Goal: Task Accomplishment & Management: Manage account settings

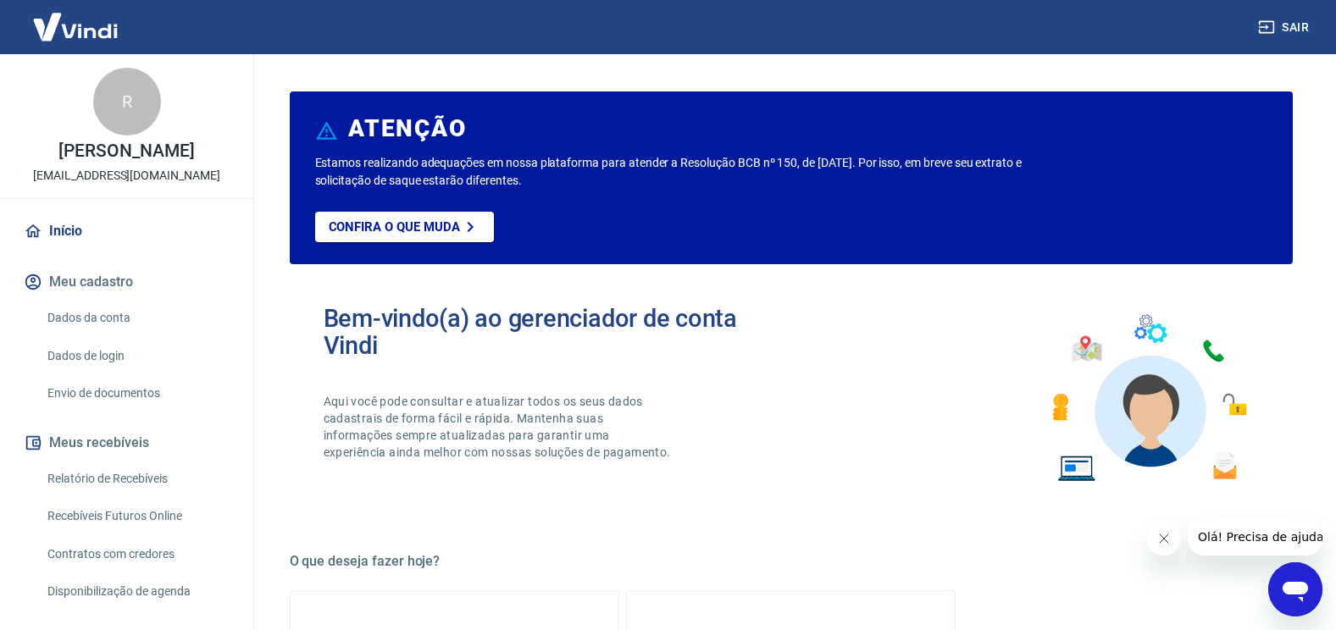
click at [108, 330] on link "Dados da conta" at bounding box center [137, 318] width 192 height 35
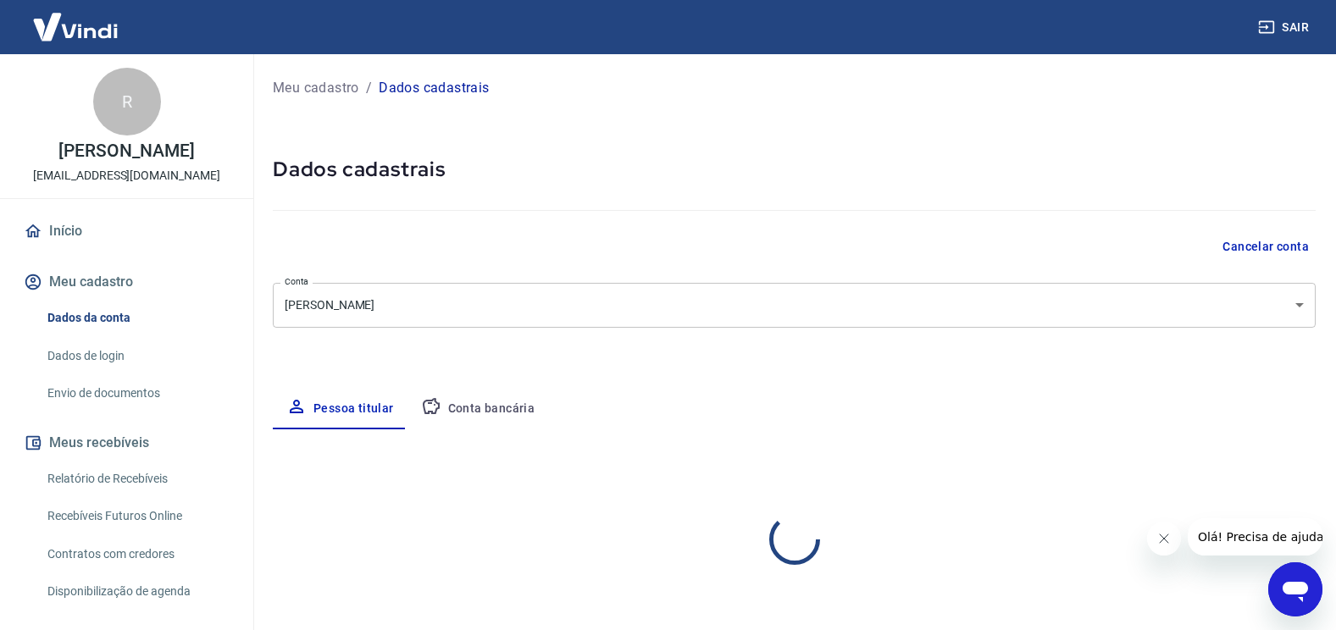
select select "SP"
select select "business"
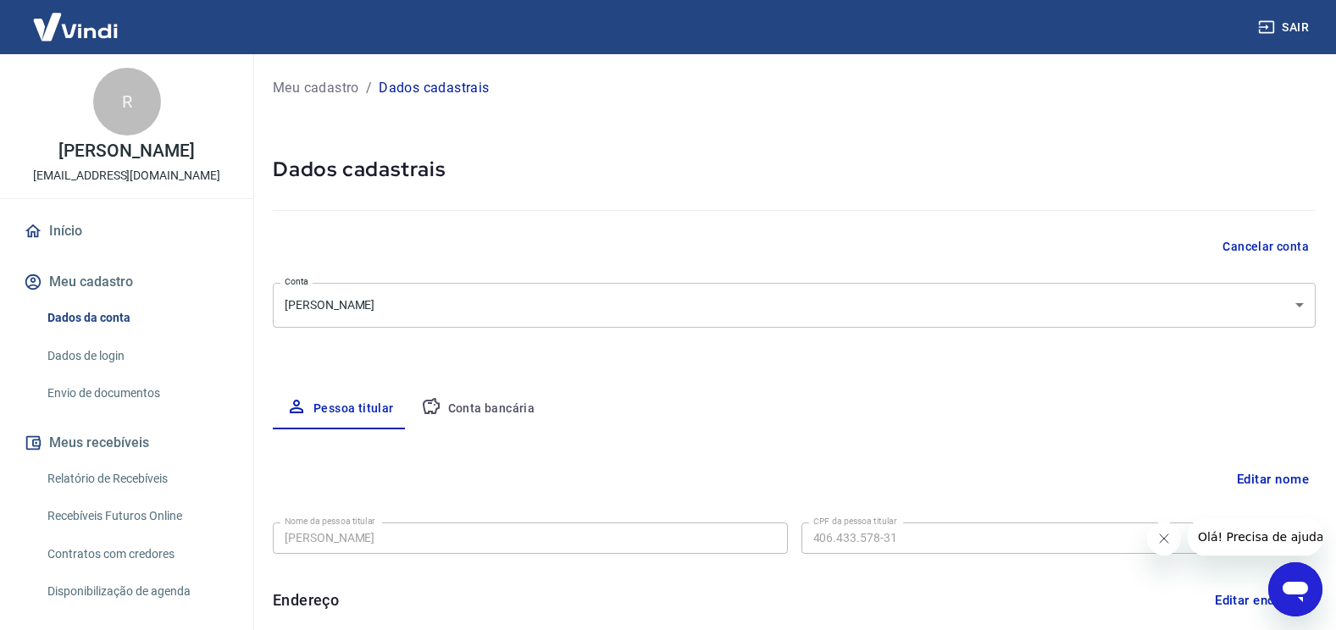
scroll to position [169, 0]
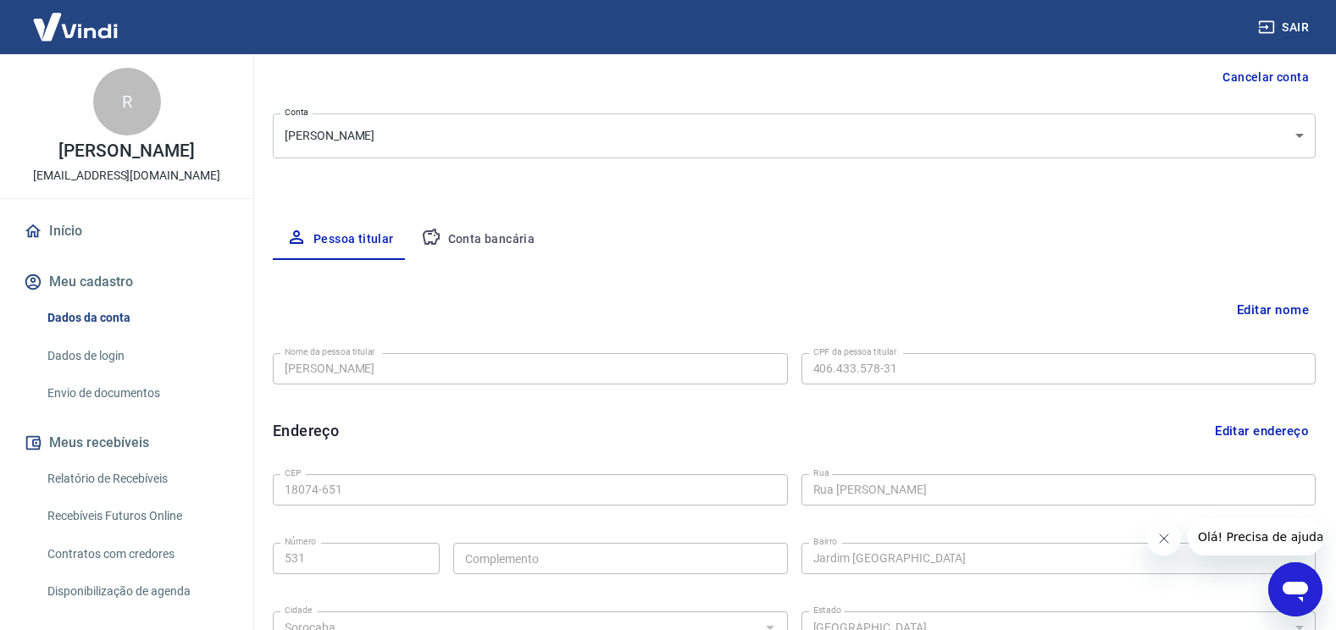
click at [464, 241] on button "Conta bancária" at bounding box center [478, 239] width 141 height 41
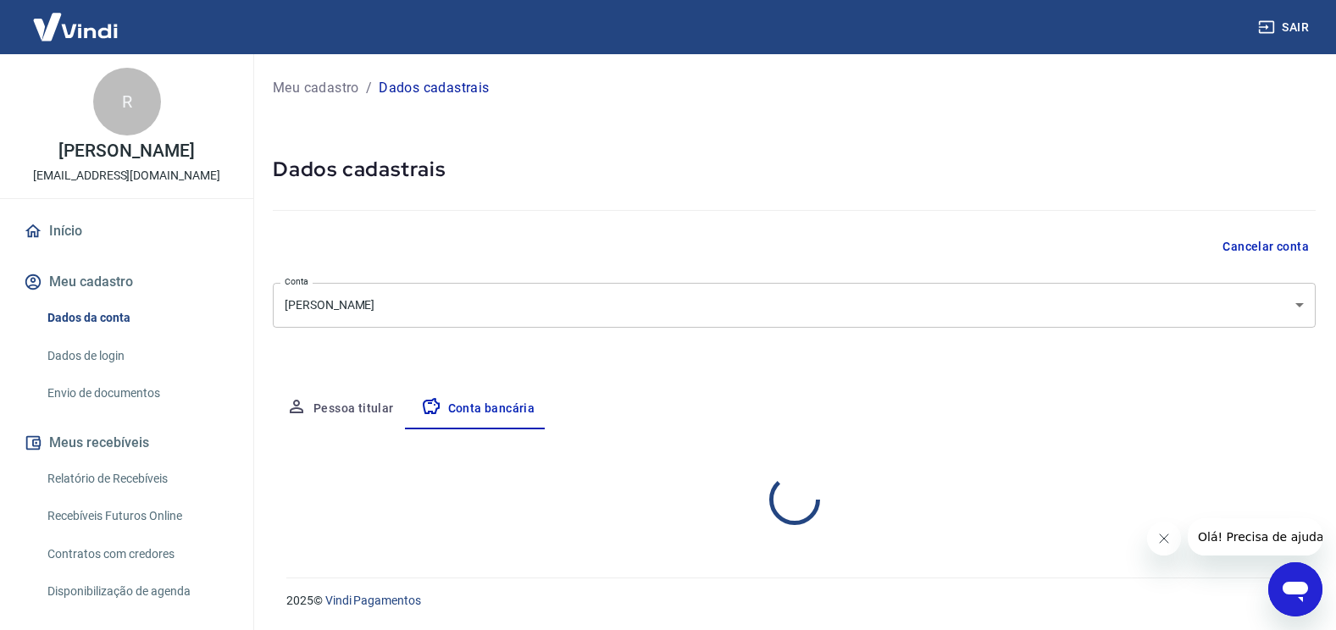
scroll to position [0, 0]
select select "1"
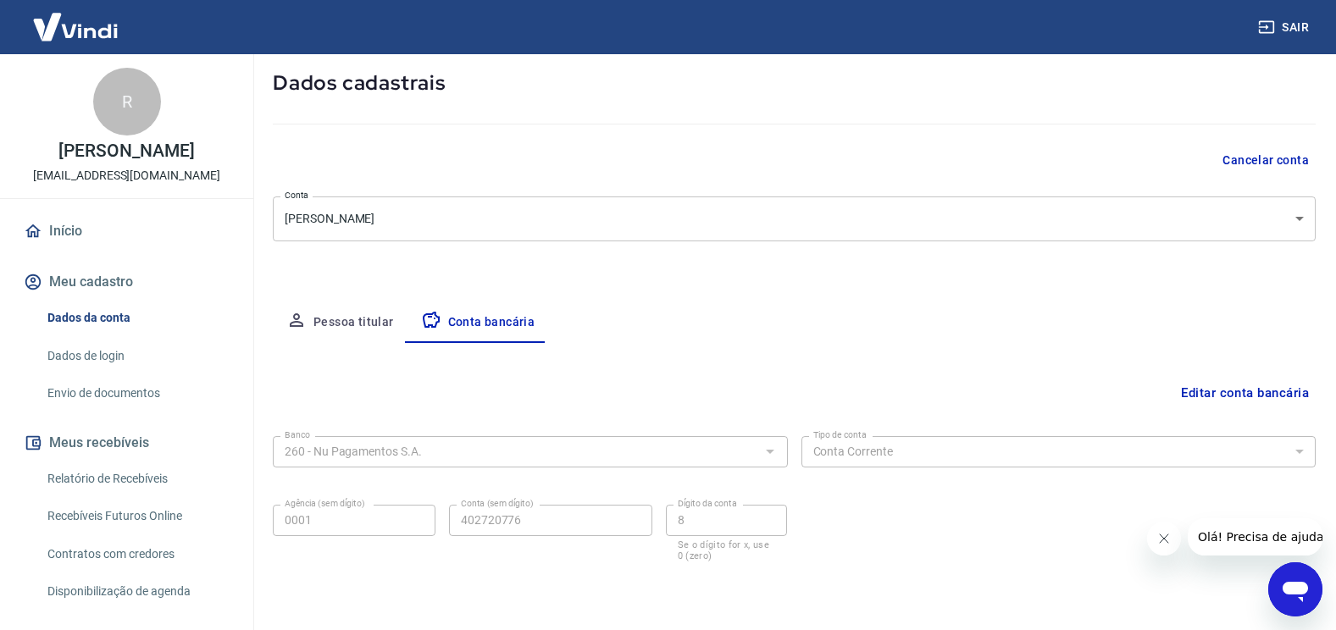
scroll to position [57, 0]
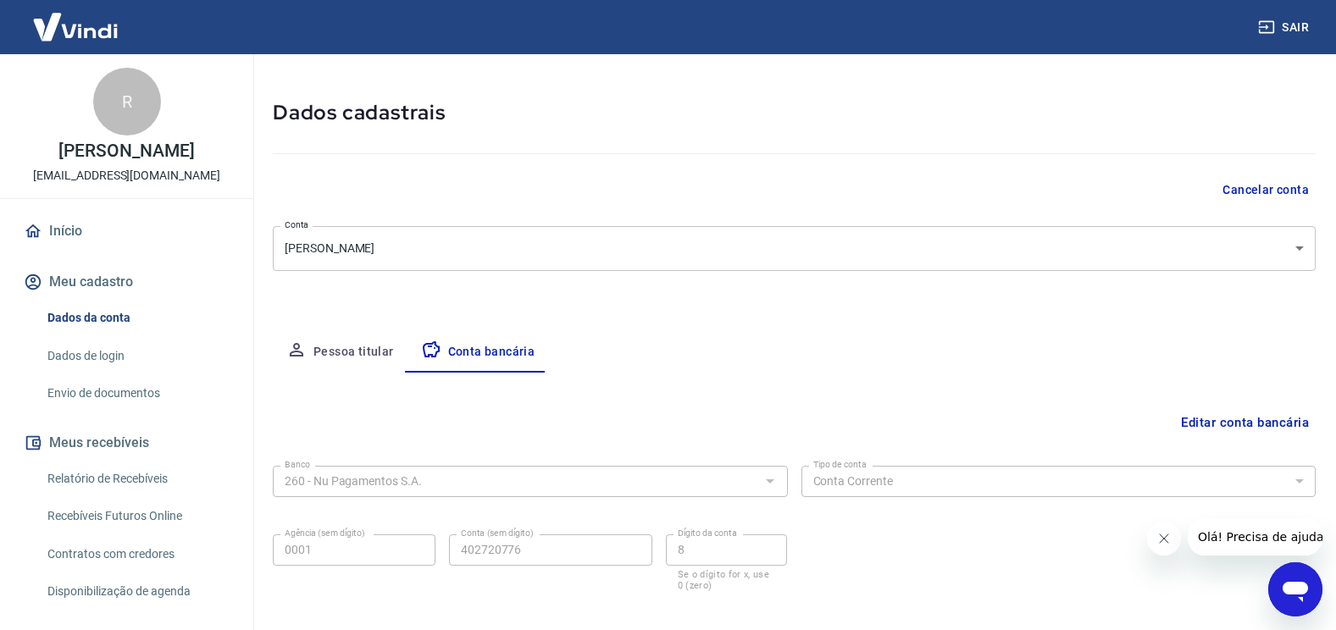
click at [124, 300] on button "Meu cadastro" at bounding box center [126, 282] width 213 height 37
click at [105, 243] on link "Início" at bounding box center [126, 231] width 213 height 37
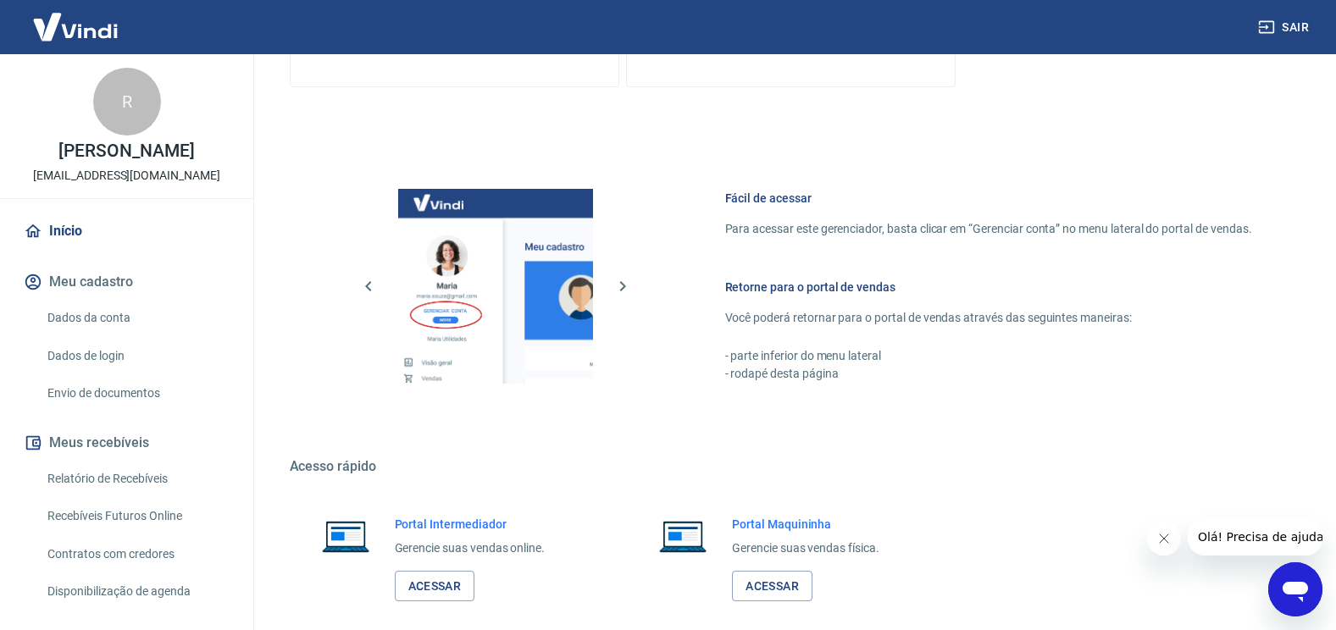
scroll to position [696, 0]
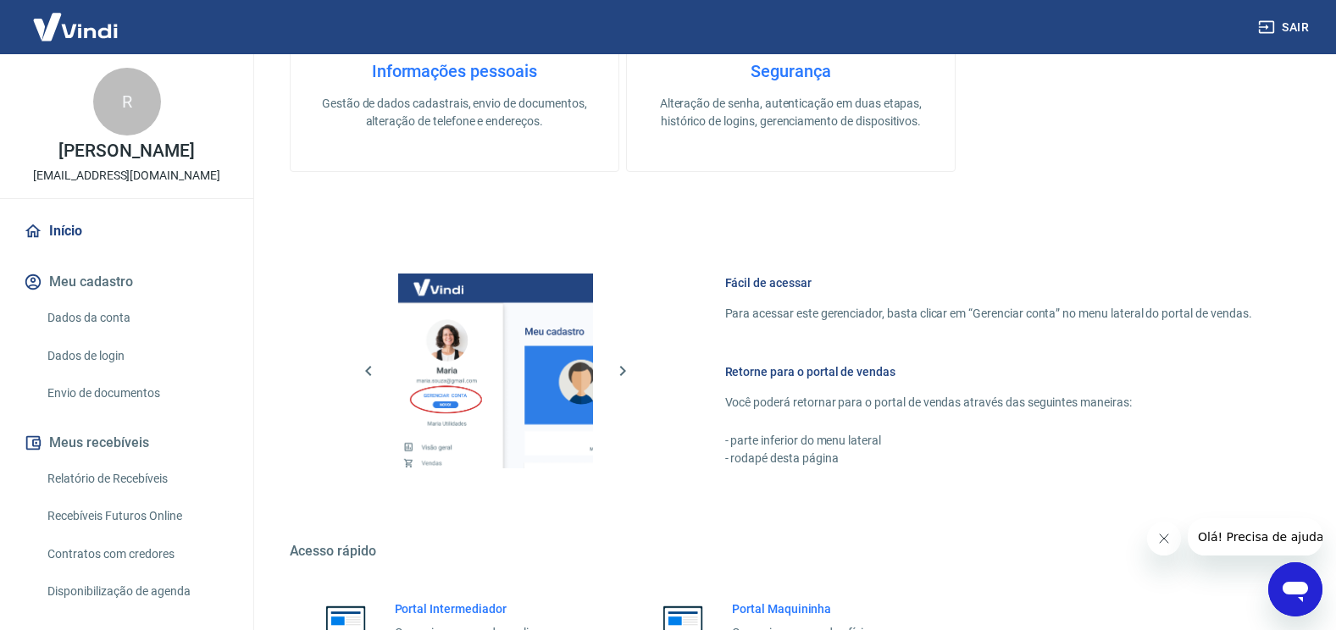
click at [384, 218] on div "ATENÇÃO Estamos realizando adequações em nossa plataforma para atender a Resolu…" at bounding box center [791, 49] width 1003 height 1315
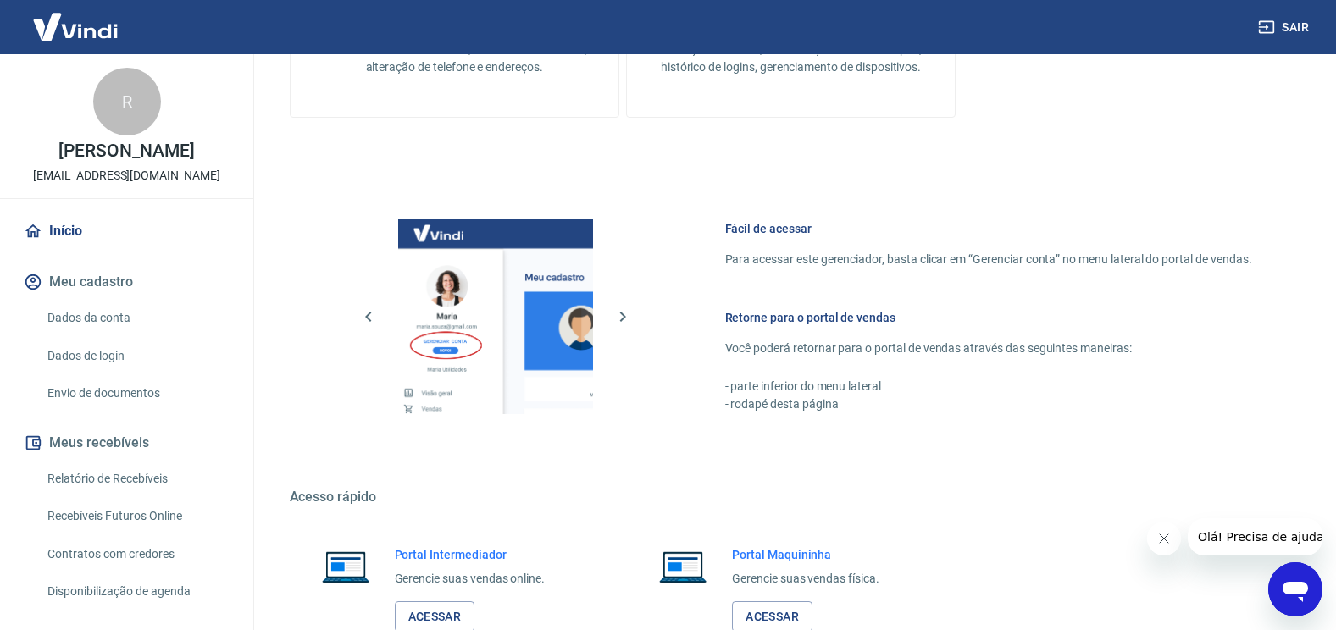
scroll to position [847, 0]
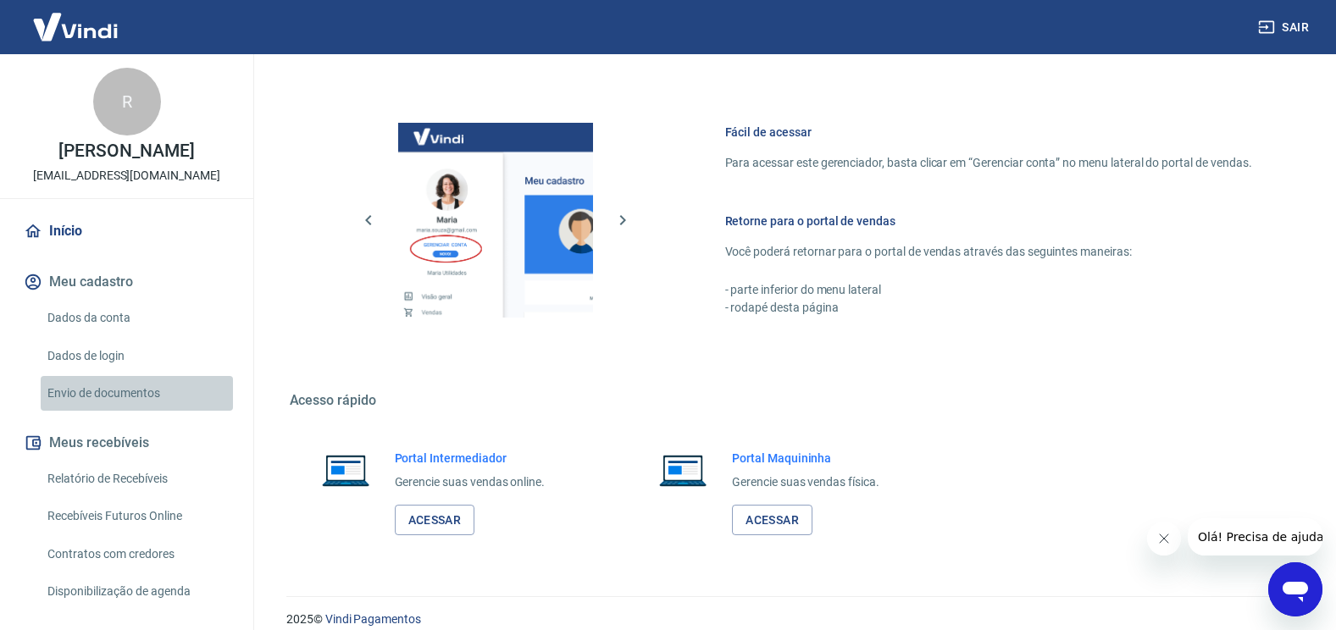
click at [147, 411] on link "Envio de documentos" at bounding box center [137, 393] width 192 height 35
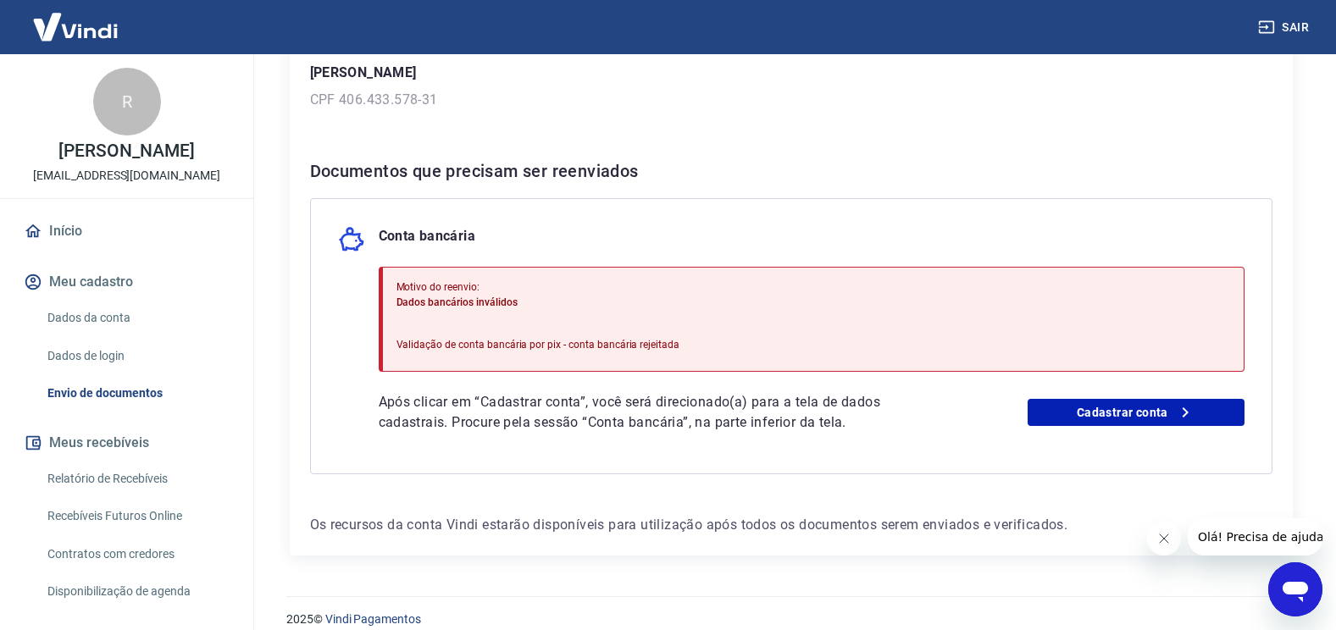
scroll to position [272, 0]
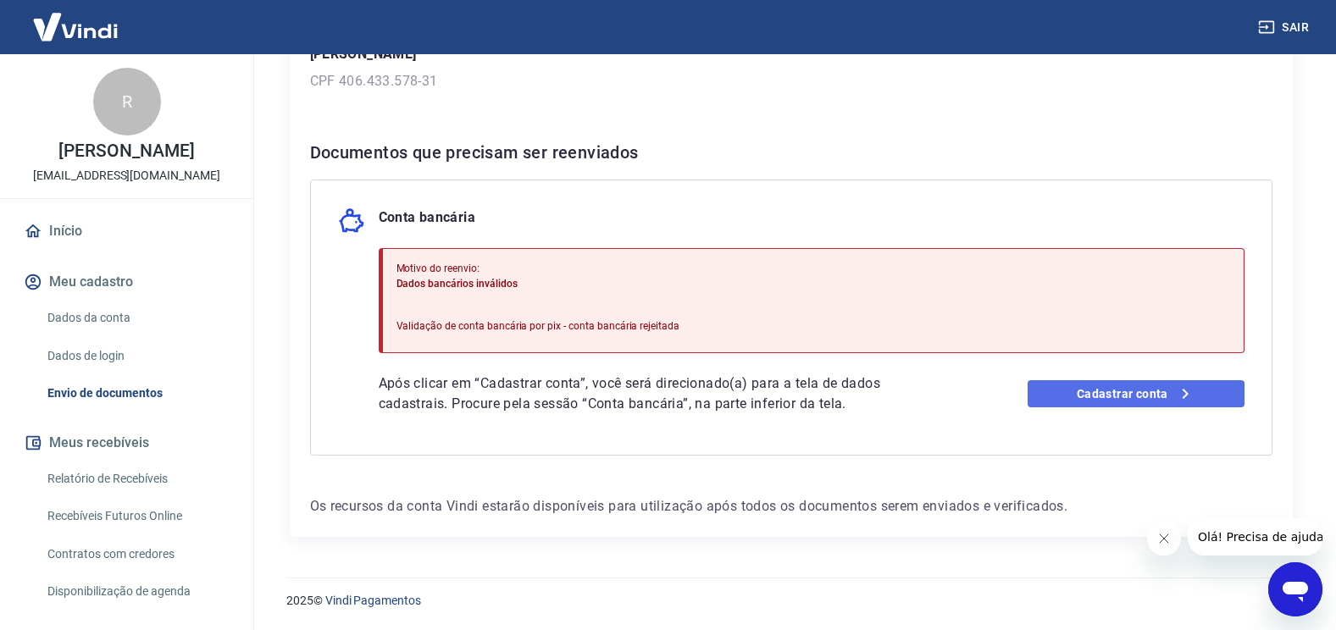
click at [1182, 394] on icon at bounding box center [1185, 394] width 20 height 20
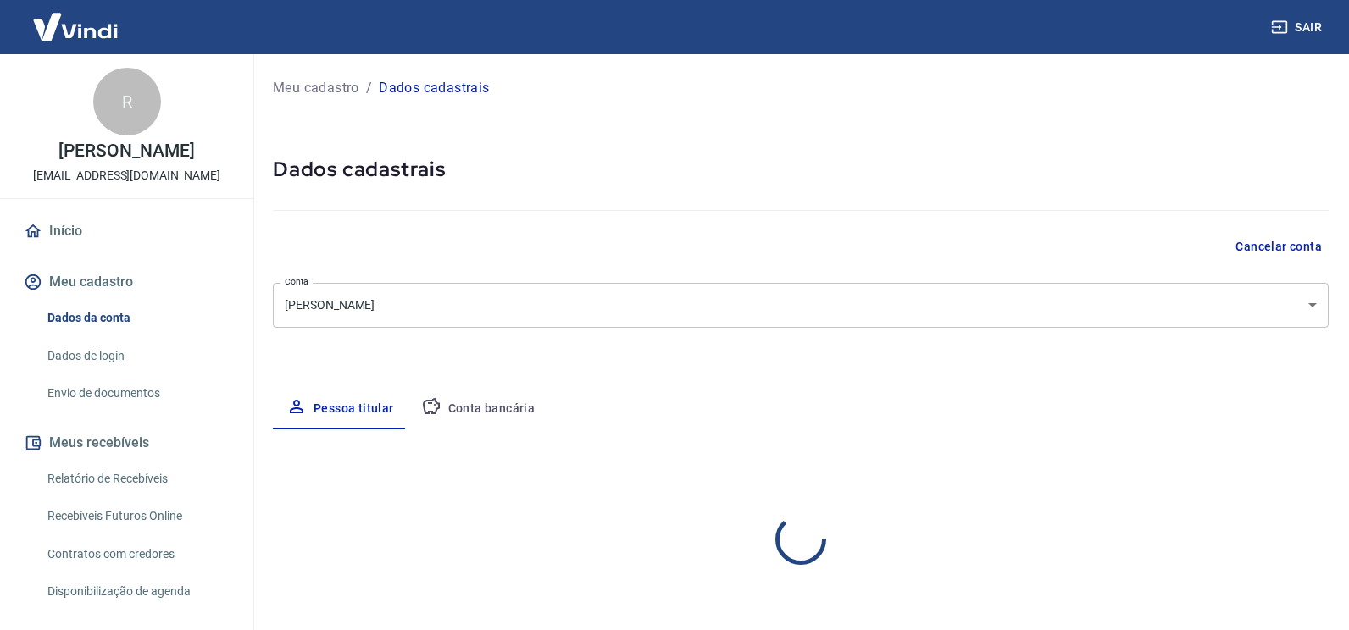
select select "SP"
select select "business"
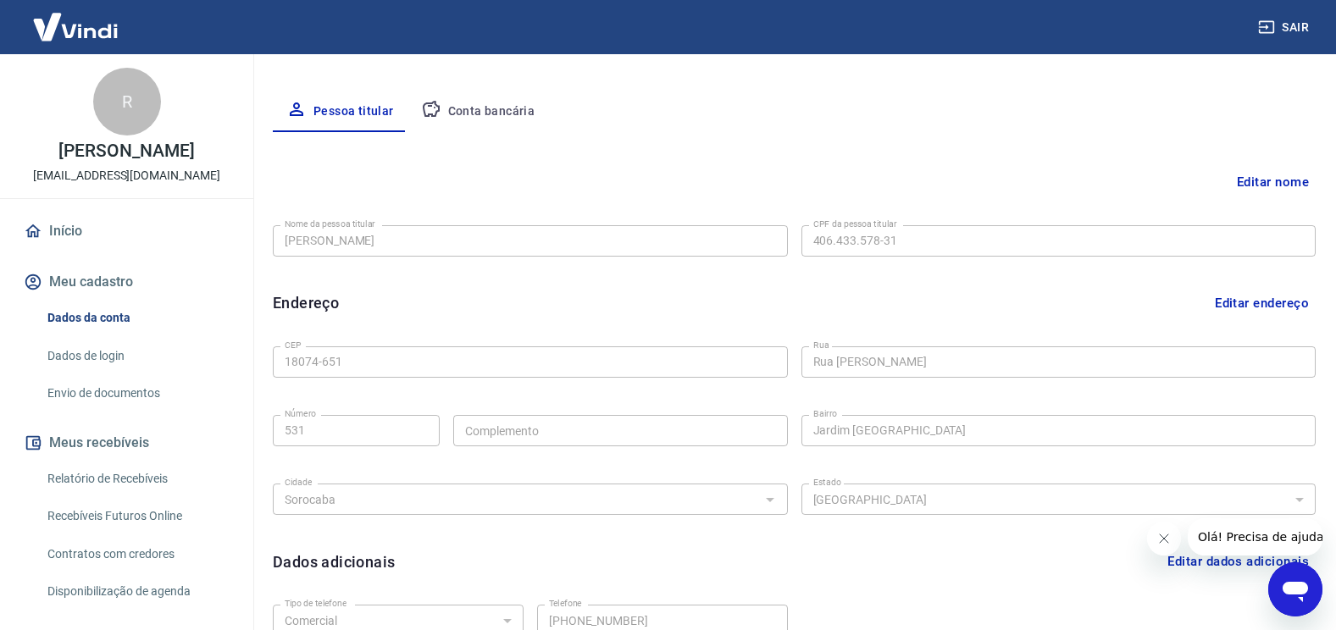
scroll to position [285, 0]
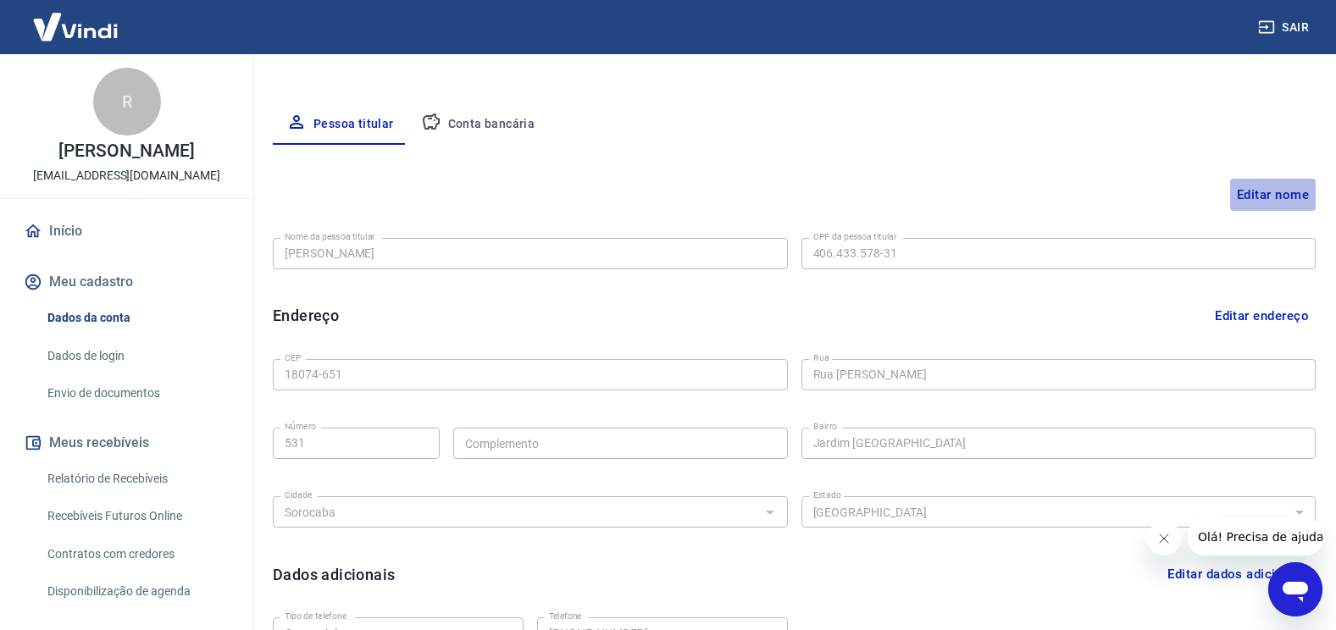
click at [1263, 192] on button "Editar nome" at bounding box center [1273, 195] width 86 height 32
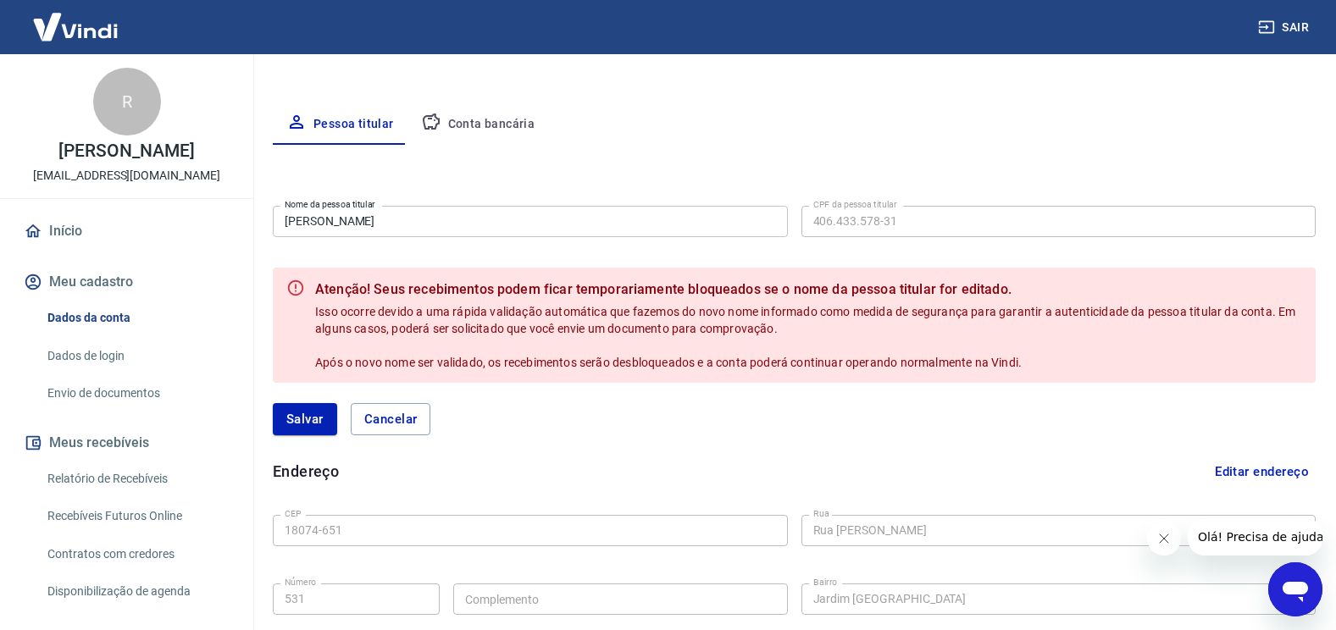
click at [569, 237] on div "Nome da pessoa titular Rômulo César da Silva Santana Nome da pessoa titular CPF…" at bounding box center [794, 220] width 1043 height 42
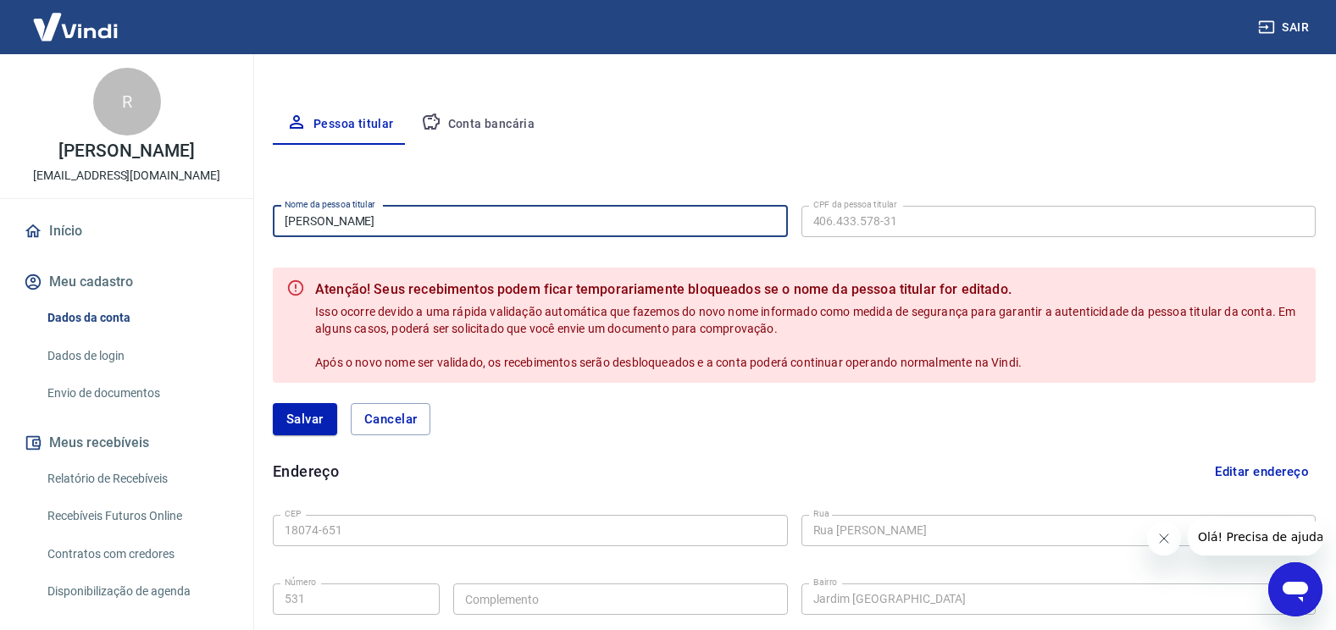
click at [549, 225] on input "[PERSON_NAME]" at bounding box center [530, 221] width 515 height 31
drag, startPoint x: 548, startPoint y: 222, endPoint x: 369, endPoint y: 219, distance: 178.8
click at [369, 219] on input "[PERSON_NAME]" at bounding box center [530, 221] width 515 height 31
click at [464, 211] on input "[PERSON_NAME]" at bounding box center [530, 221] width 515 height 31
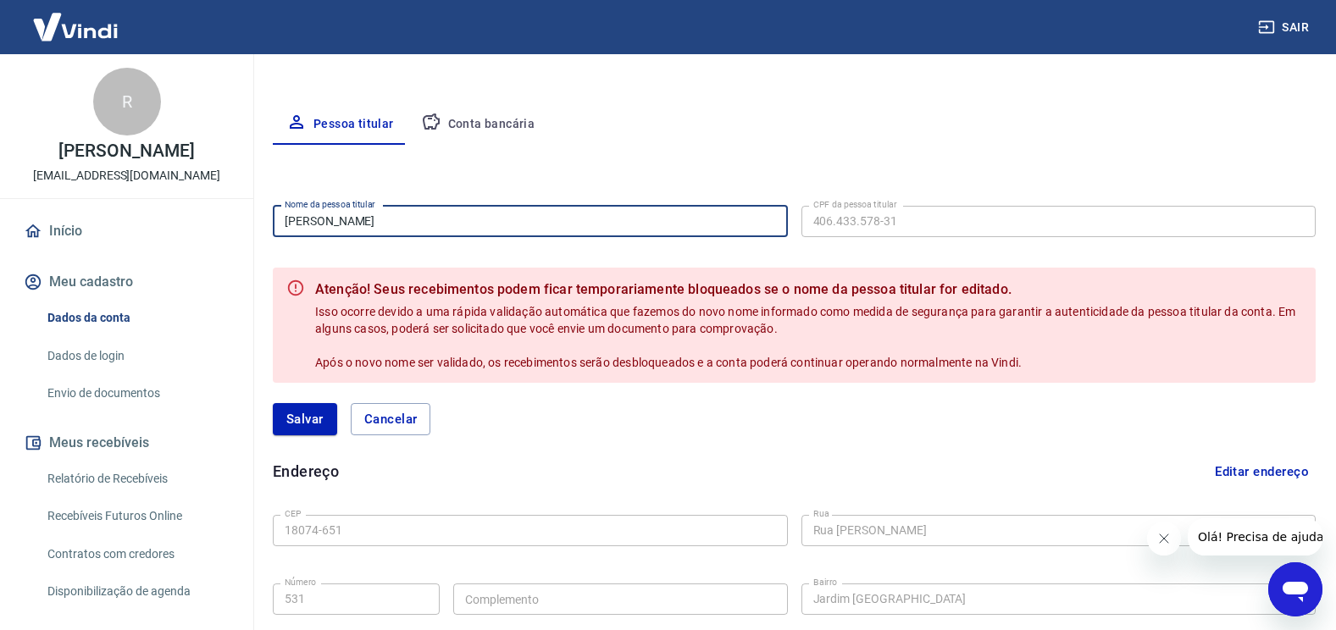
click at [465, 214] on input "[PERSON_NAME]" at bounding box center [530, 221] width 515 height 31
type input "[PERSON_NAME]"
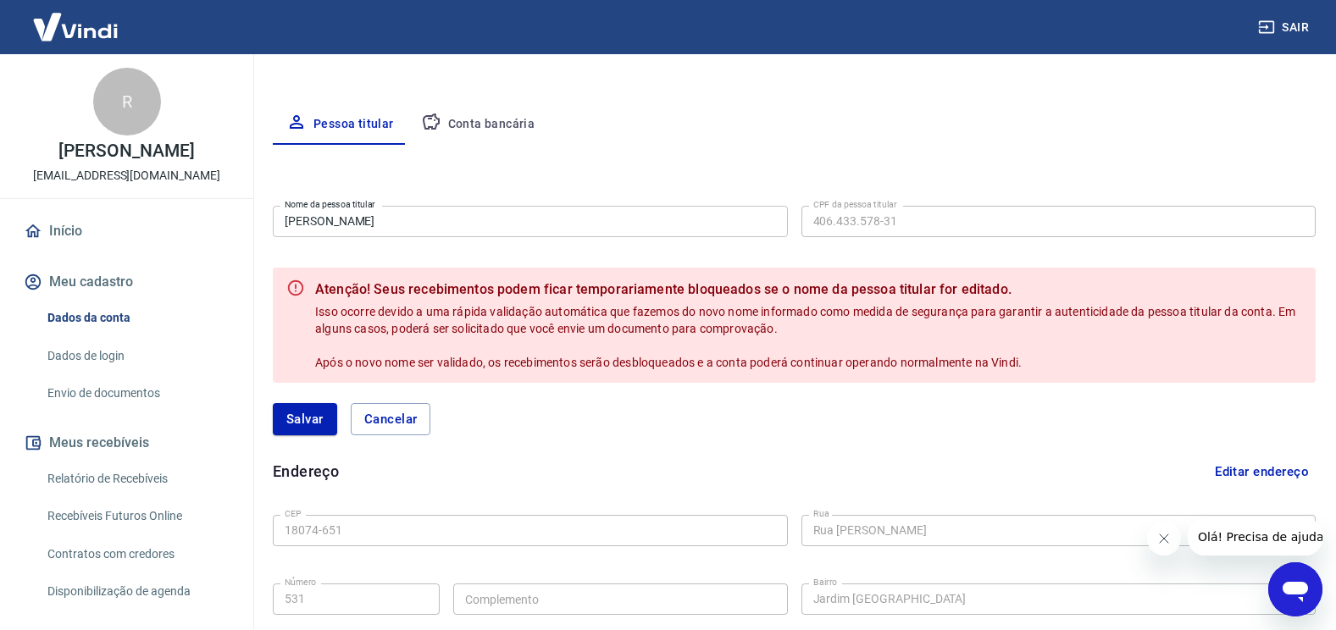
click at [463, 257] on form "Nome da pessoa titular Rômulo César da Silva Santana Nome da pessoa titular CPF…" at bounding box center [794, 327] width 1043 height 257
click at [541, 208] on input "[PERSON_NAME]" at bounding box center [530, 221] width 515 height 31
click at [399, 425] on button "Cancelar" at bounding box center [391, 419] width 80 height 32
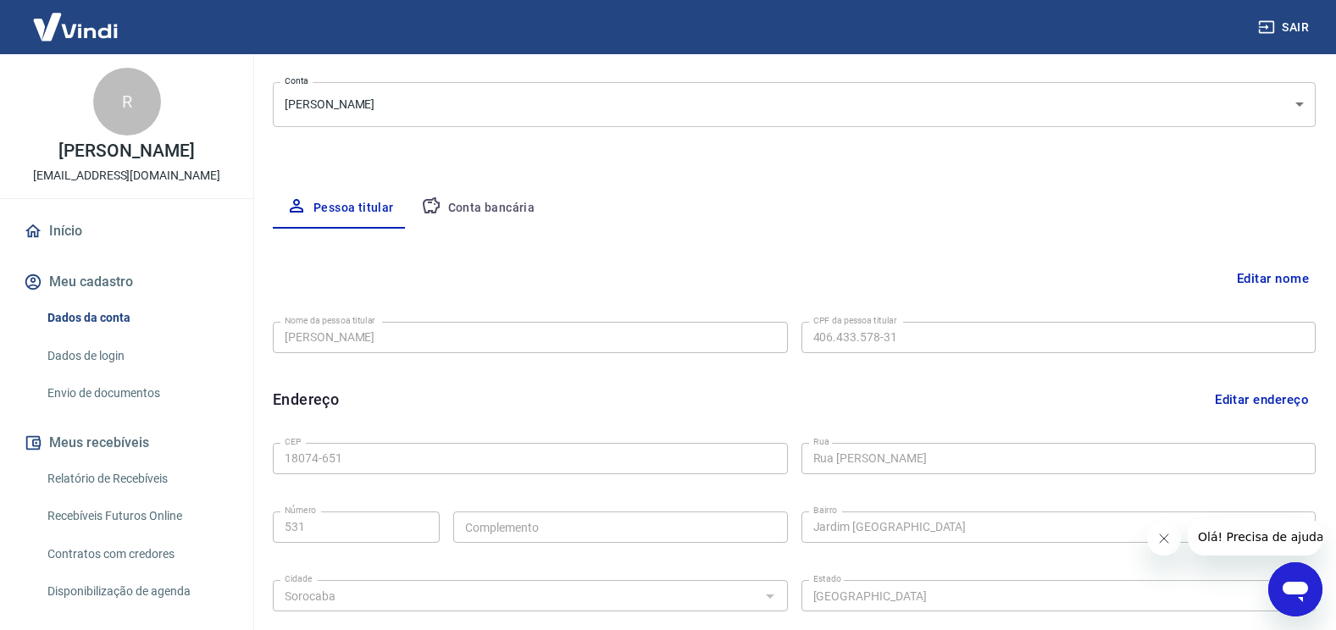
scroll to position [200, 0]
click at [485, 209] on button "Conta bancária" at bounding box center [478, 209] width 141 height 41
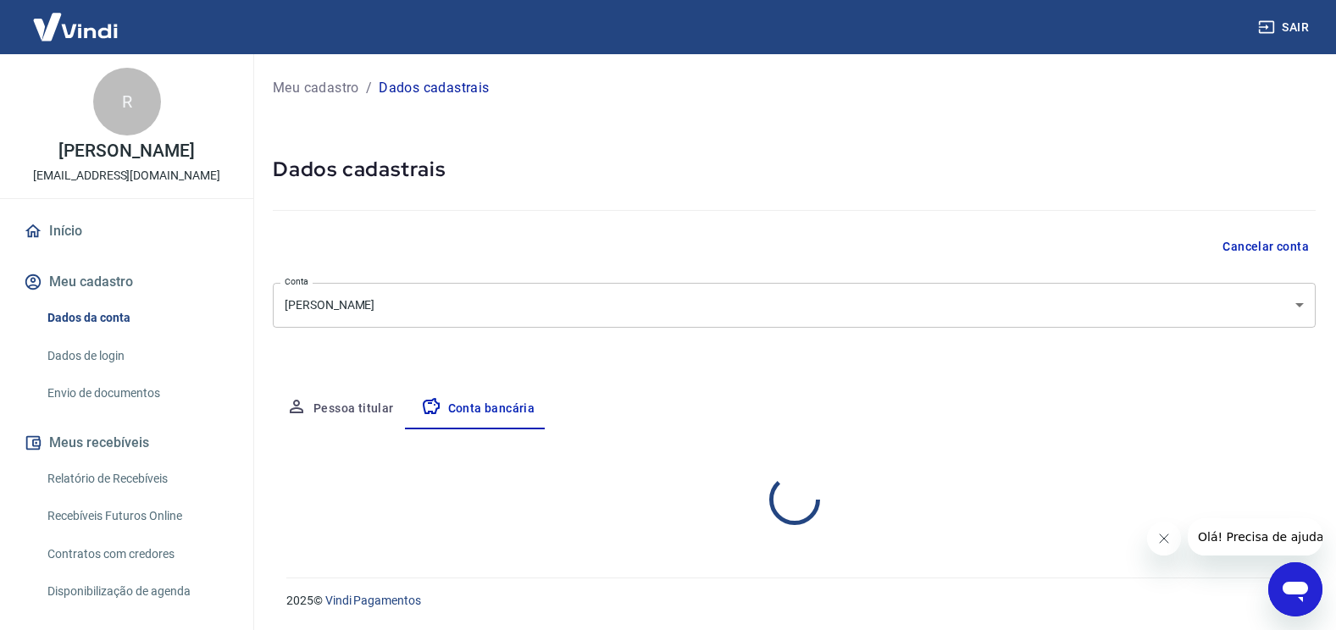
select select "1"
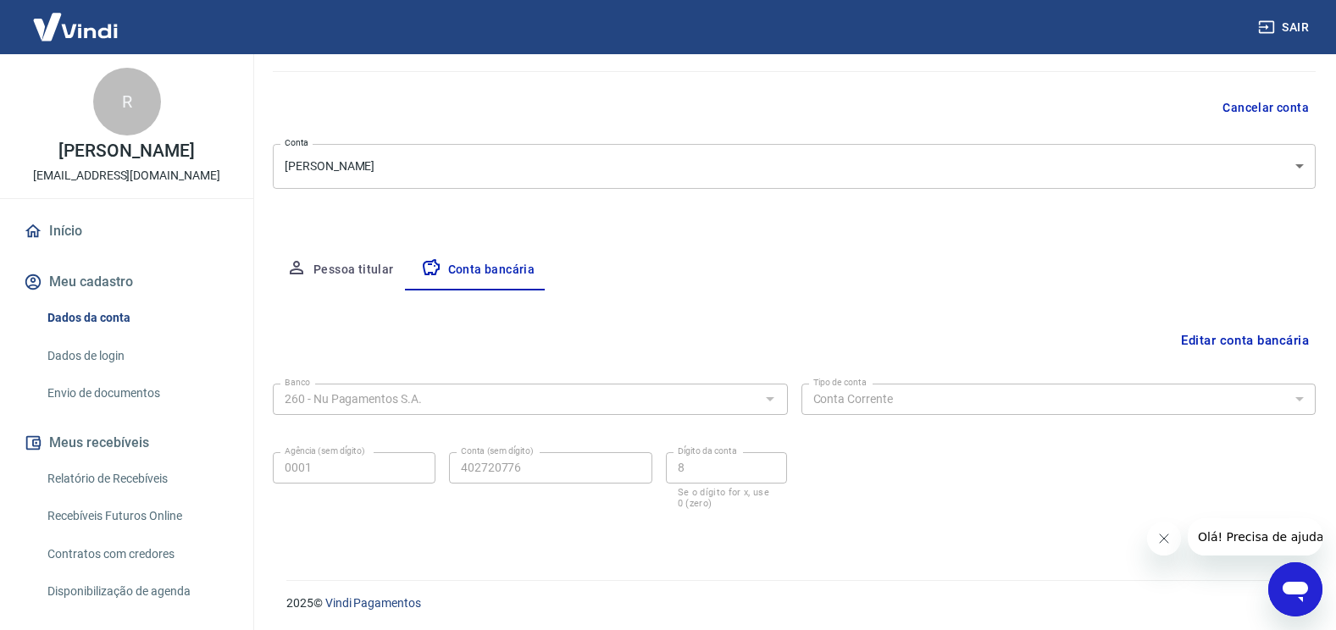
scroll to position [141, 0]
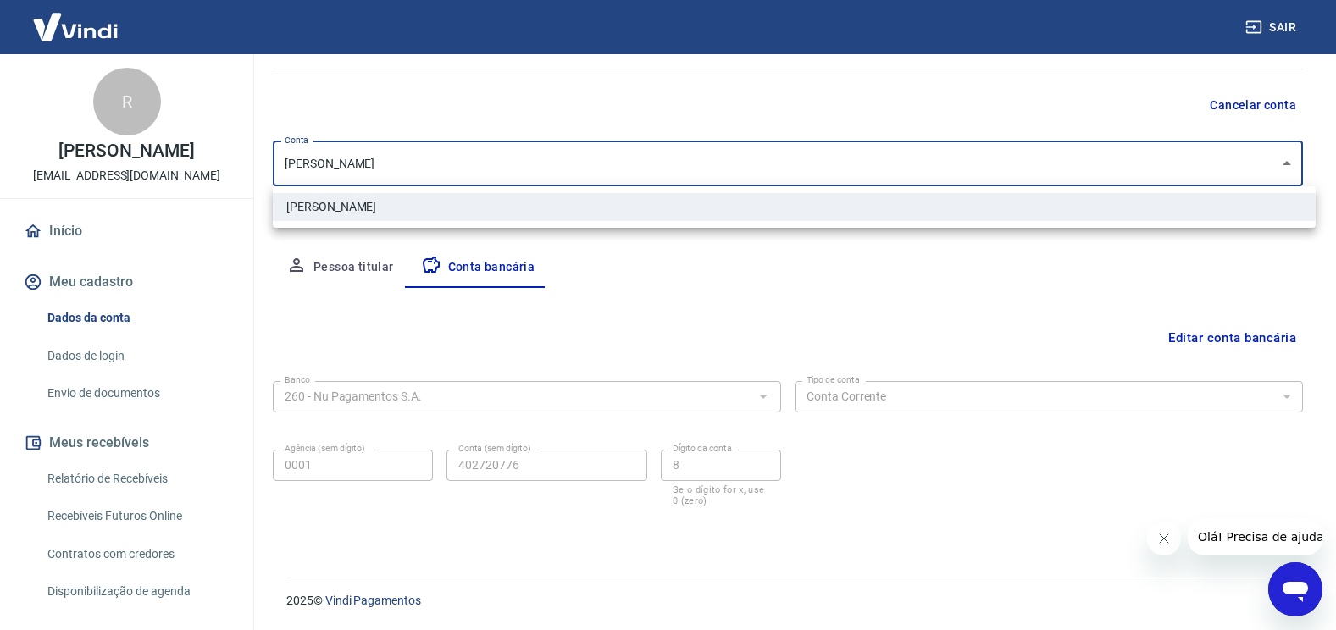
click at [458, 162] on body "Sair R Rômulo César da Silva Santana rochaeterna024@gmail.com Início Meu cadast…" at bounding box center [668, 174] width 1336 height 630
click at [458, 162] on div at bounding box center [674, 315] width 1349 height 630
click at [458, 162] on body "Sair R Rômulo César da Silva Santana rochaeterna024@gmail.com Início Meu cadast…" at bounding box center [668, 174] width 1336 height 630
click at [458, 162] on div at bounding box center [674, 315] width 1349 height 630
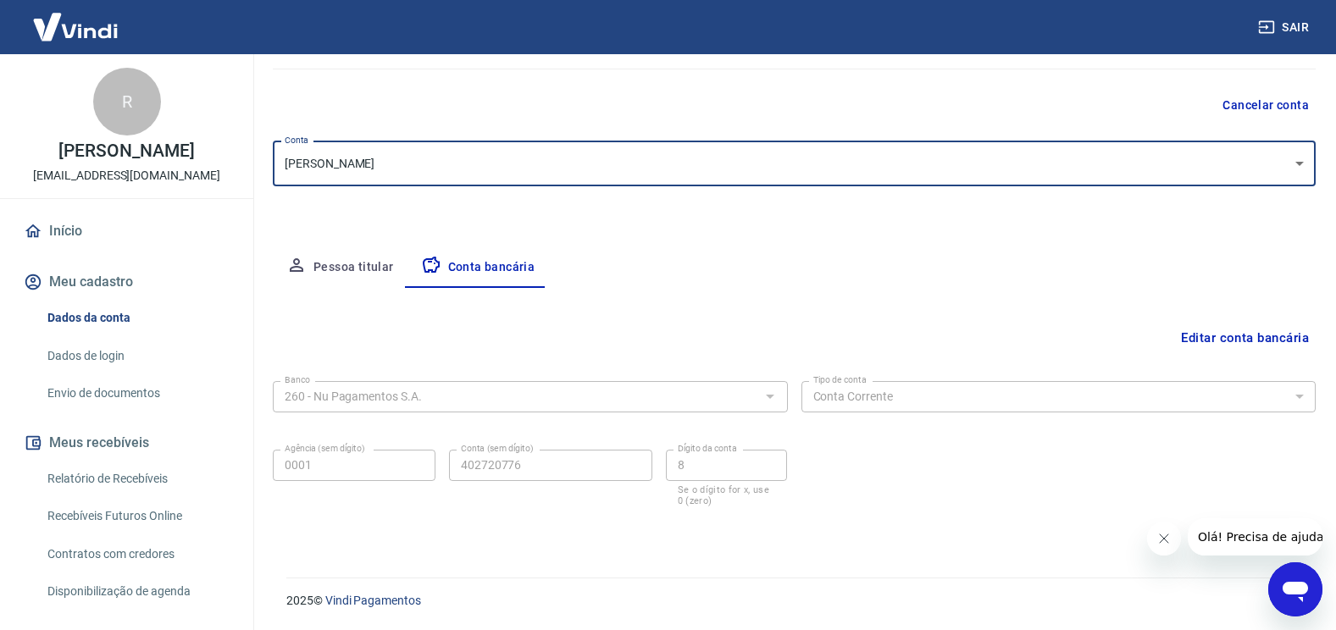
click at [351, 272] on button "Pessoa titular" at bounding box center [340, 267] width 135 height 41
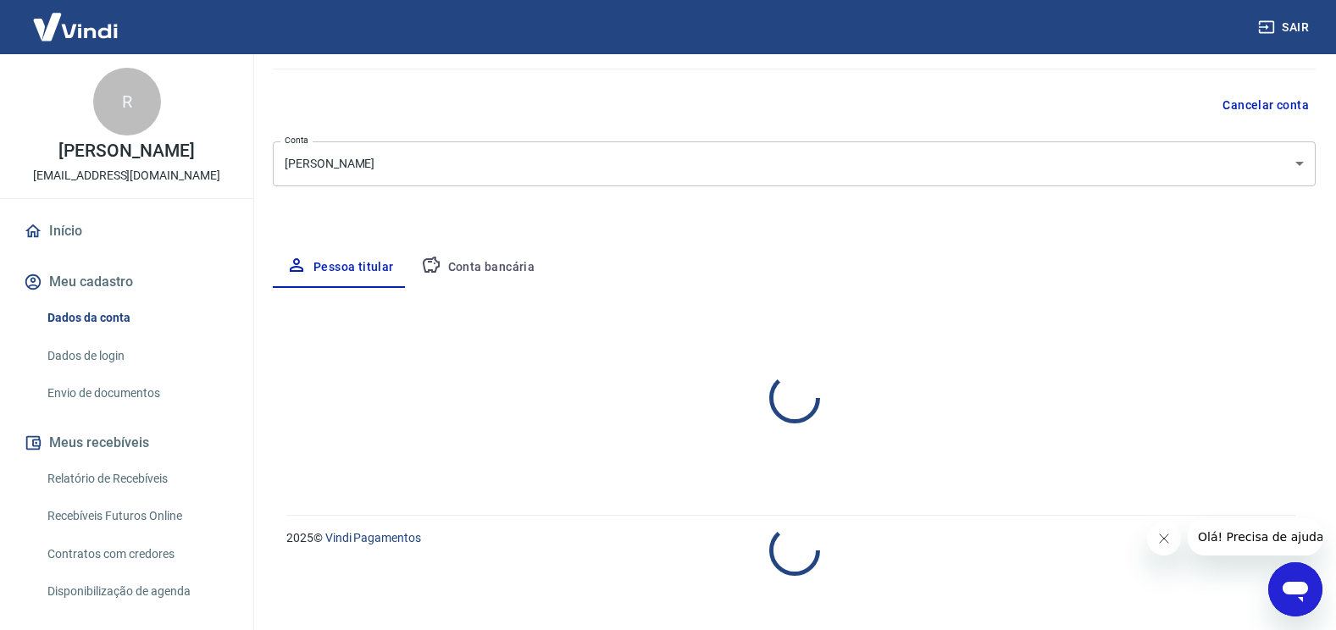
select select "SP"
select select "business"
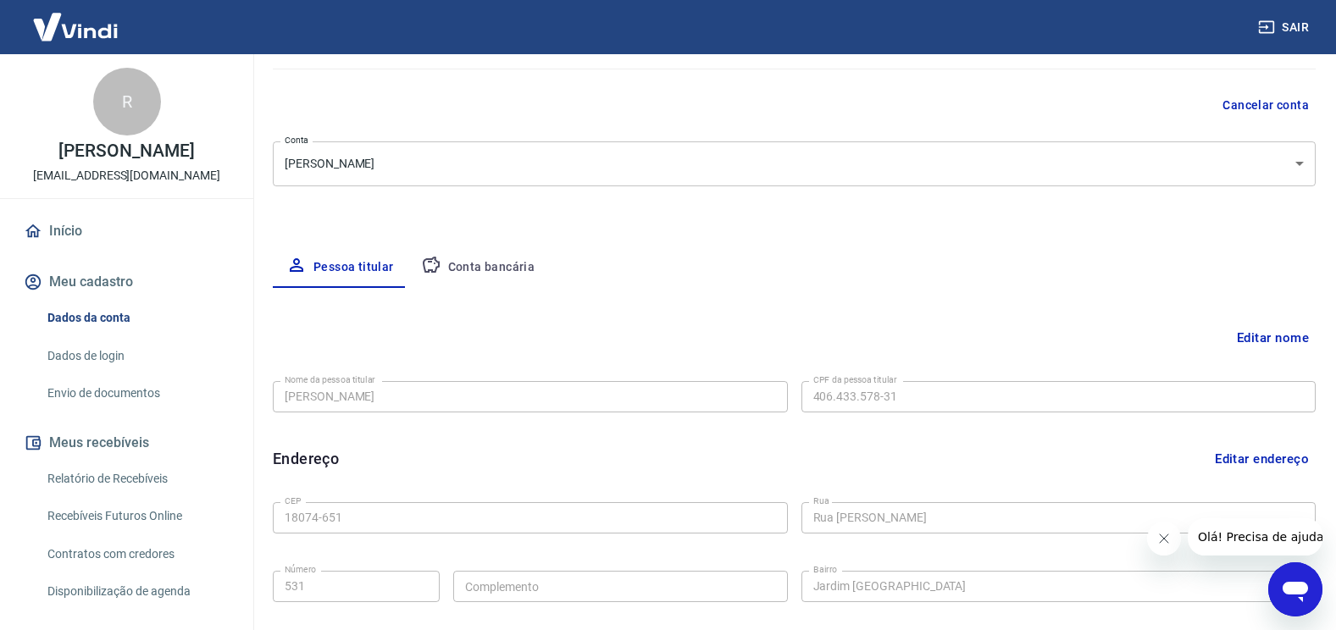
click at [487, 272] on button "Conta bancária" at bounding box center [478, 267] width 141 height 41
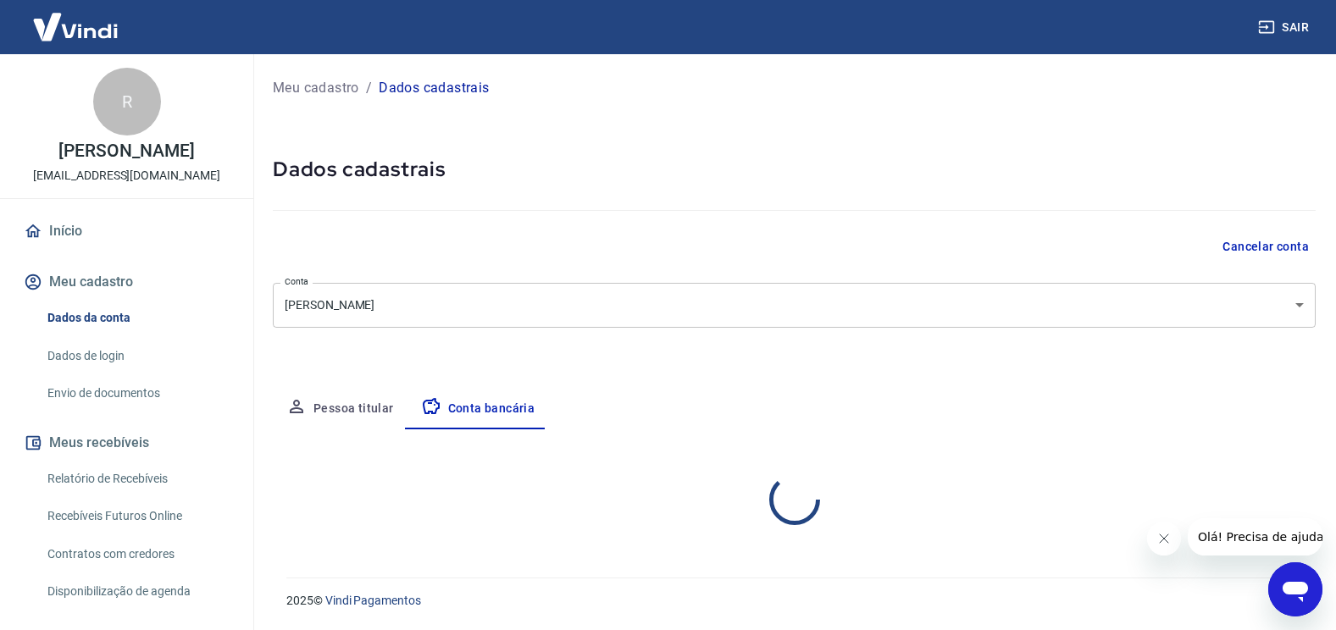
scroll to position [0, 0]
select select "1"
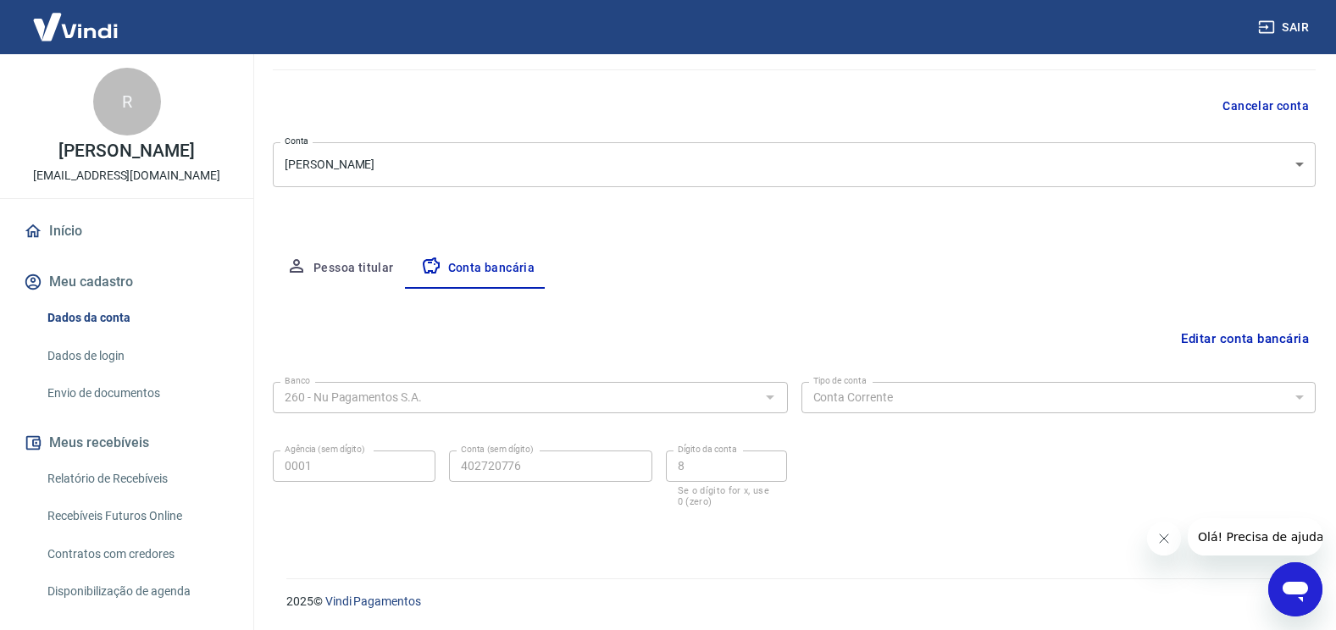
scroll to position [141, 0]
click at [1190, 335] on button "Editar conta bancária" at bounding box center [1244, 338] width 141 height 32
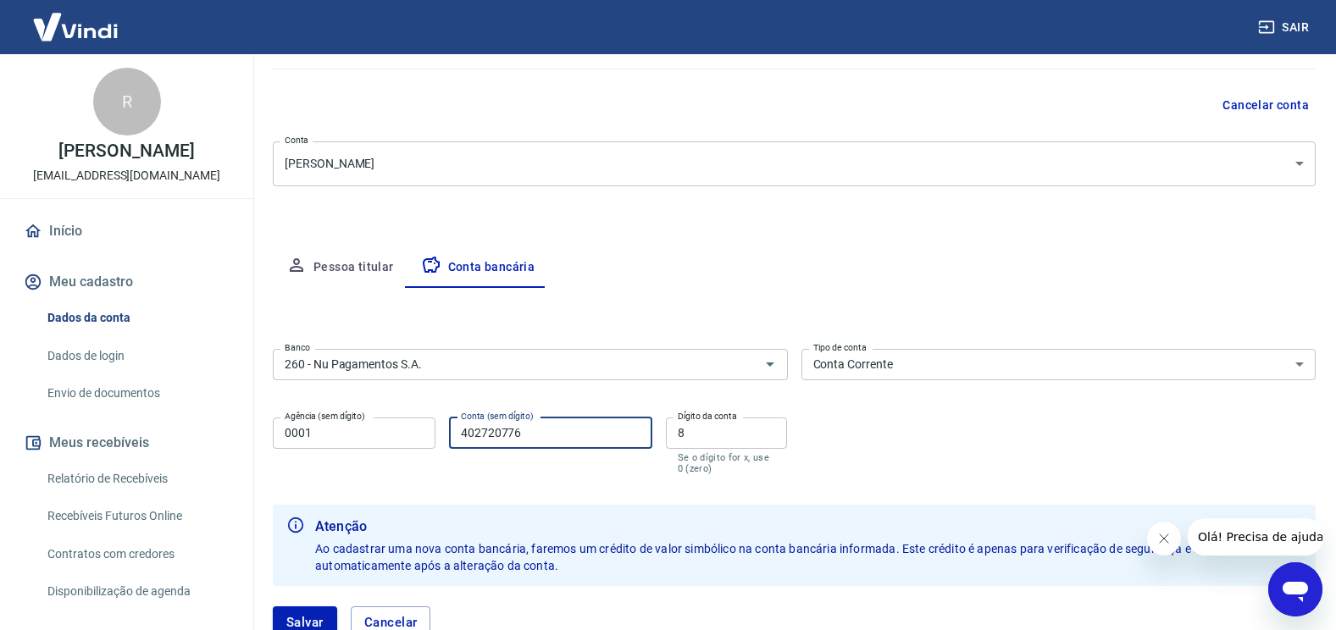
drag, startPoint x: 542, startPoint y: 432, endPoint x: 412, endPoint y: 434, distance: 130.5
click at [412, 434] on div "Agência (sem dígito) 0001 Agência (sem dígito) Conta (sem dígito) 402720776 Con…" at bounding box center [530, 444] width 515 height 67
click at [468, 433] on input "Conta (sem dígito)" at bounding box center [550, 433] width 203 height 31
type input "89803541"
drag, startPoint x: 681, startPoint y: 424, endPoint x: 651, endPoint y: 415, distance: 31.7
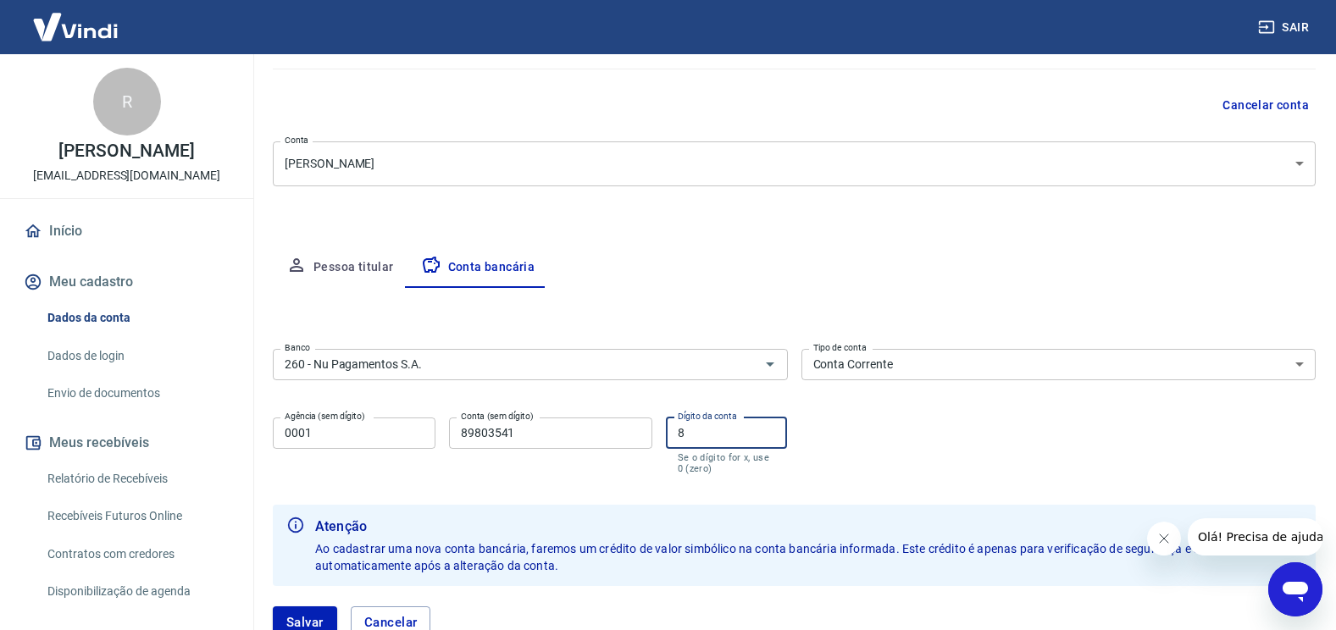
click at [651, 416] on div "Agência (sem dígito) 0001 Agência (sem dígito) Conta (sem dígito) 89803541 Cont…" at bounding box center [530, 444] width 515 height 67
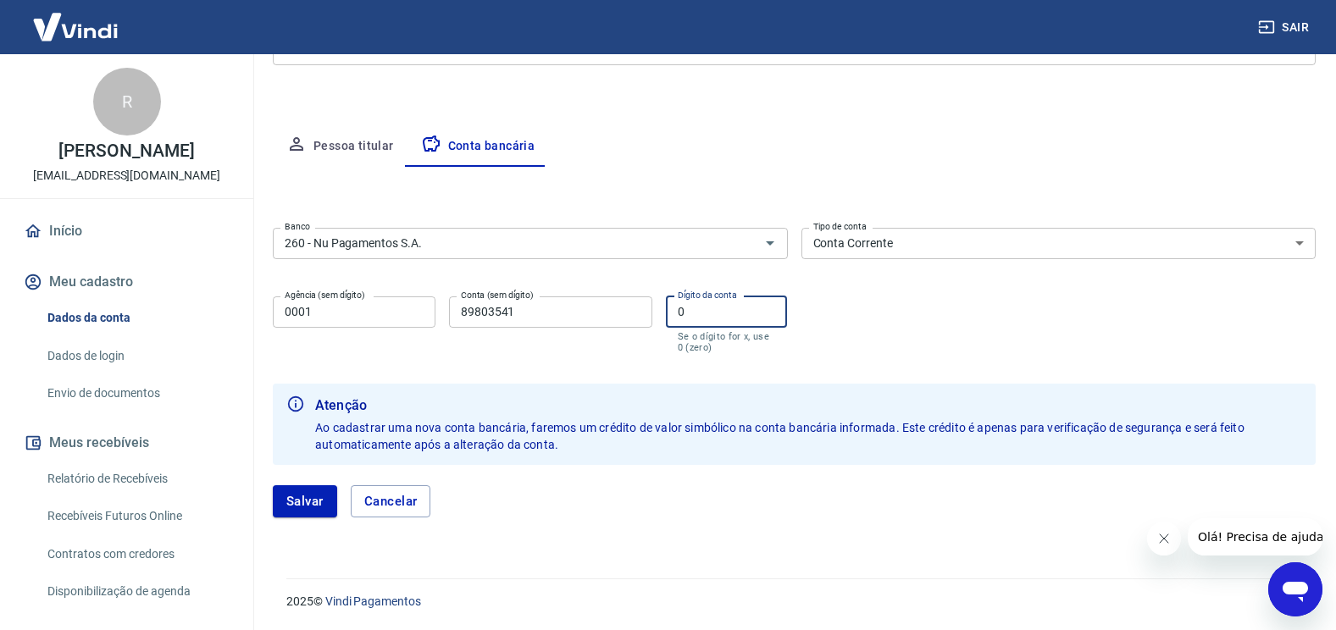
scroll to position [264, 0]
type input "0"
click at [297, 502] on button "Salvar" at bounding box center [305, 501] width 64 height 32
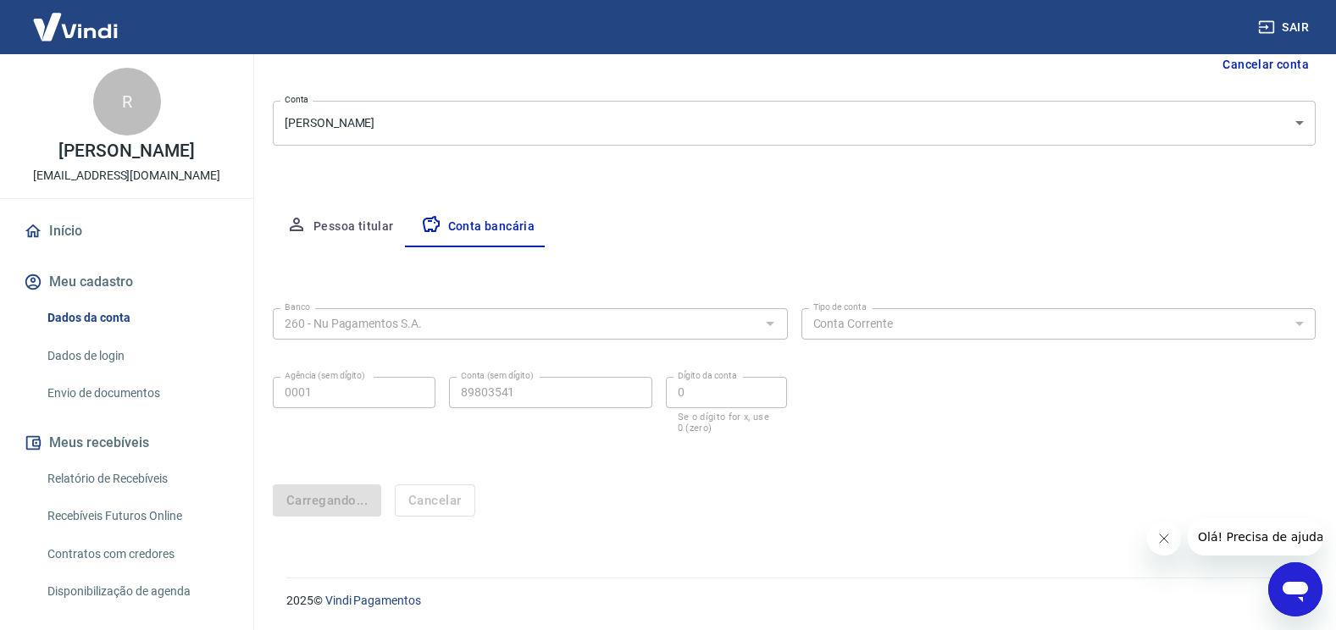
scroll to position [0, 0]
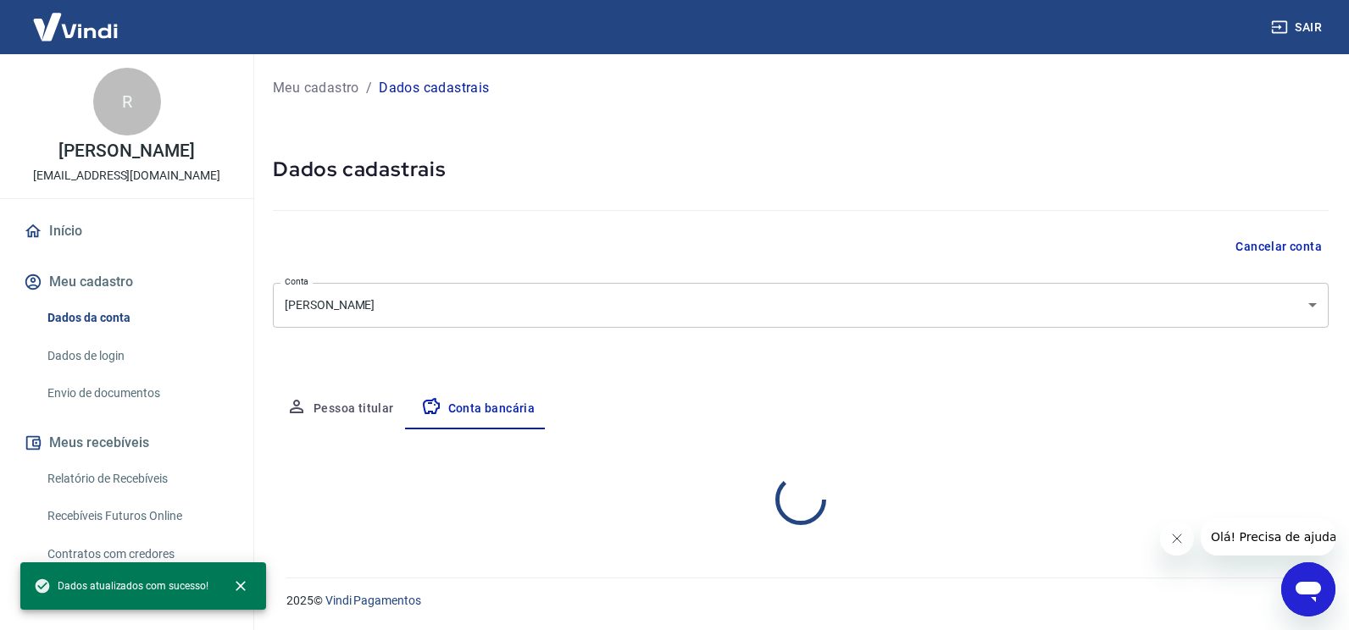
select select "1"
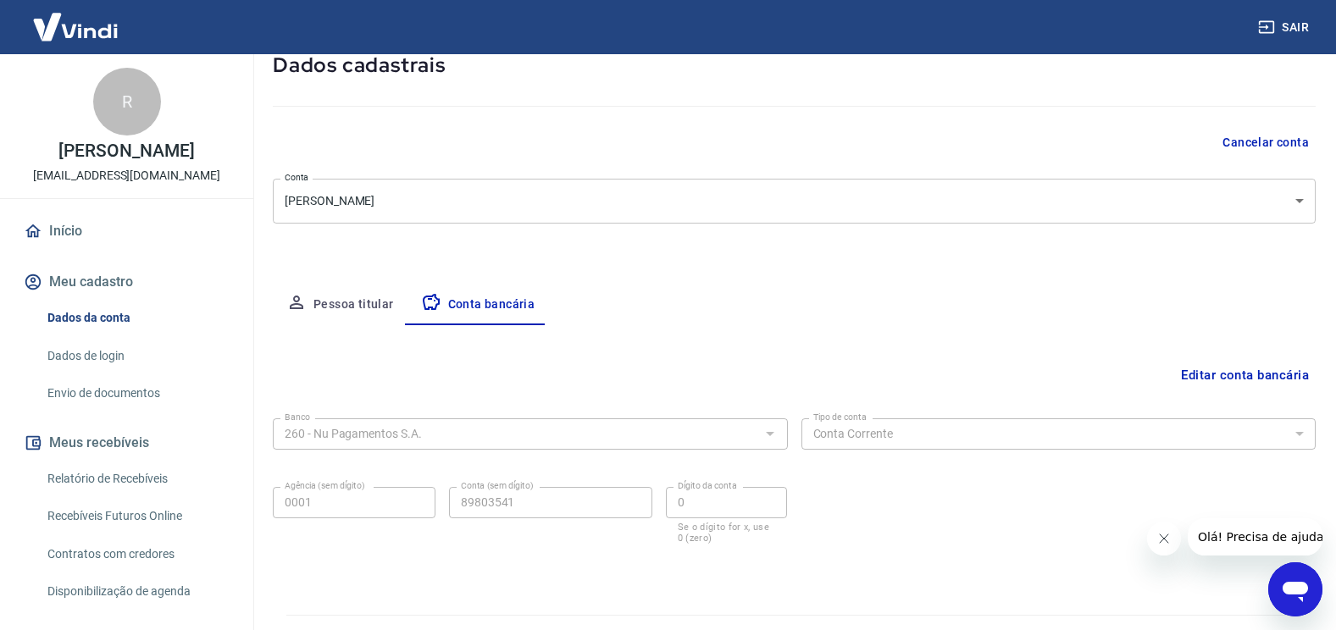
scroll to position [141, 0]
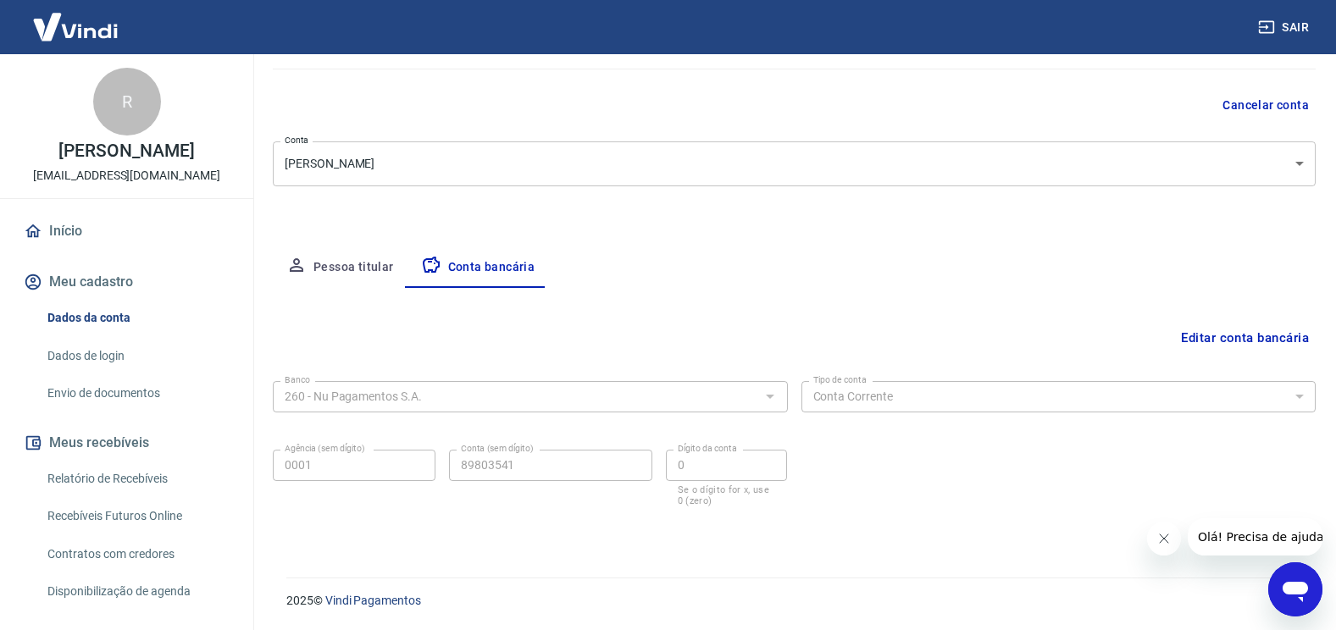
click at [108, 407] on link "Envio de documentos" at bounding box center [137, 393] width 192 height 35
